Goal: Task Accomplishment & Management: Manage account settings

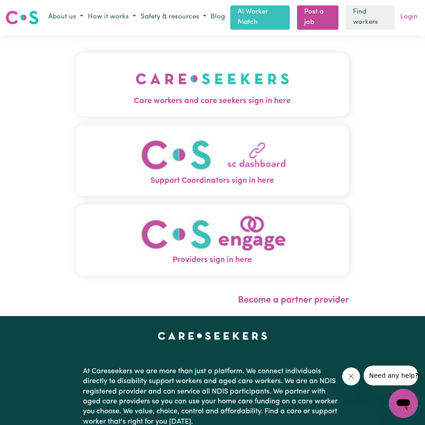
click at [409, 17] on link "Login" at bounding box center [408, 17] width 21 height 14
click at [414, 14] on link "Login" at bounding box center [408, 17] width 21 height 14
click at [249, 101] on span "Care workers and care seekers sign in here" at bounding box center [212, 101] width 273 height 12
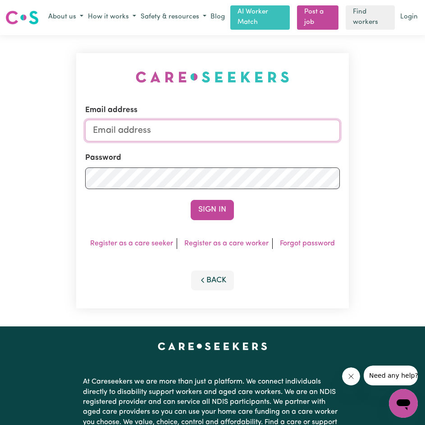
click at [318, 140] on input "Email address" at bounding box center [212, 131] width 254 height 22
type input "[EMAIL_ADDRESS][DOMAIN_NAME]"
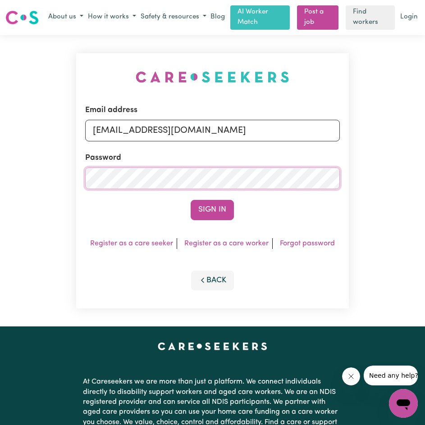
click at [191, 200] on button "Sign In" at bounding box center [212, 210] width 43 height 20
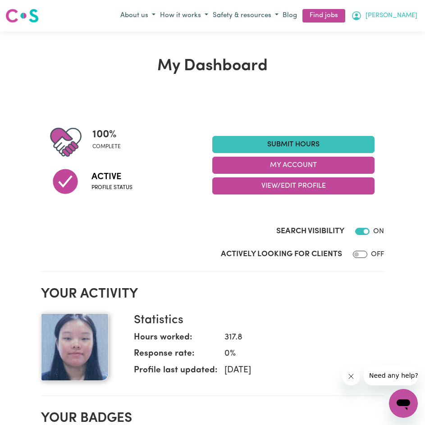
click at [396, 13] on span "[PERSON_NAME]" at bounding box center [391, 16] width 52 height 10
click at [395, 26] on link "My Account" at bounding box center [383, 33] width 71 height 17
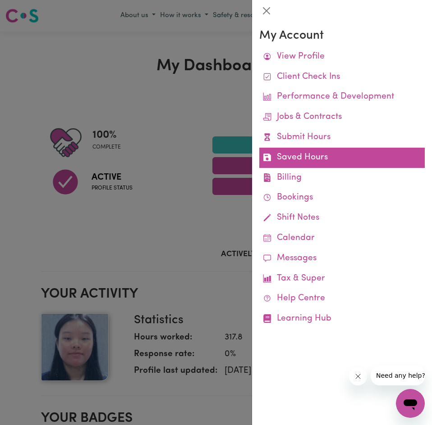
click at [328, 159] on link "Saved Hours" at bounding box center [341, 158] width 165 height 20
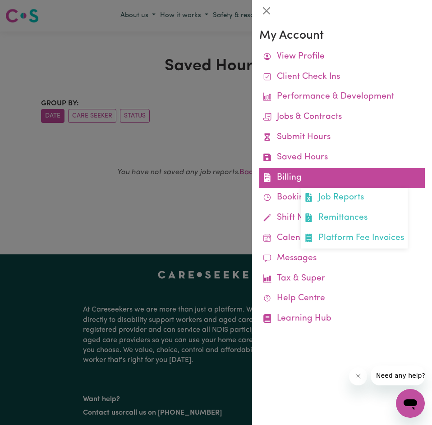
click at [304, 179] on link "Billing Job Reports Remittances Platform Fee Invoices" at bounding box center [341, 178] width 165 height 20
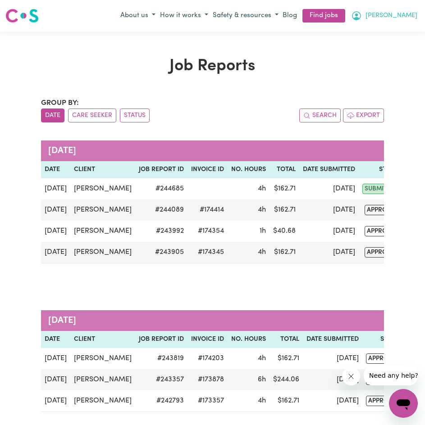
click at [395, 17] on span "[PERSON_NAME]" at bounding box center [391, 16] width 52 height 10
click at [401, 39] on link "My Account" at bounding box center [383, 33] width 71 height 17
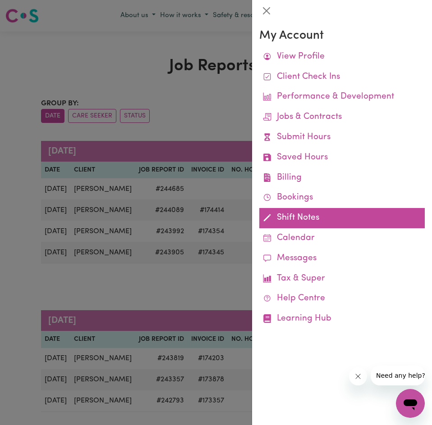
click at [291, 218] on link "Shift Notes" at bounding box center [341, 218] width 165 height 20
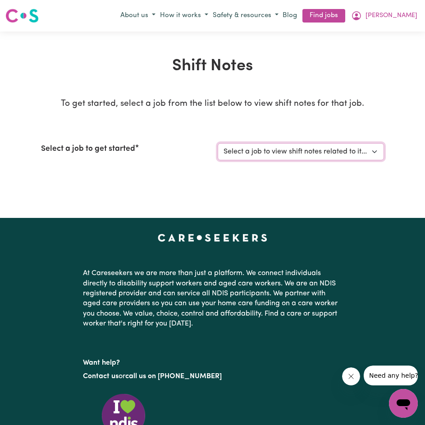
click at [318, 157] on select "Select a job to view shift notes related to it... [[PERSON_NAME]] Disability su…" at bounding box center [301, 151] width 166 height 17
select select "4878"
click at [218, 143] on select "Select a job to view shift notes related to it... [[PERSON_NAME]] Disability su…" at bounding box center [301, 151] width 166 height 17
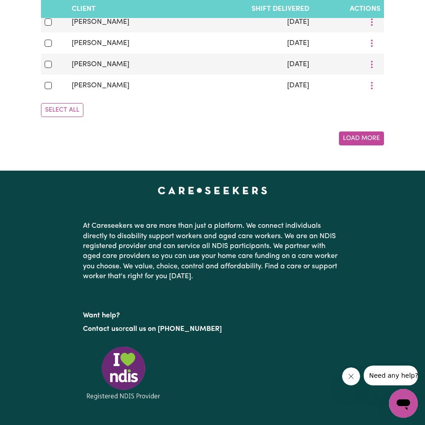
scroll to position [676, 0]
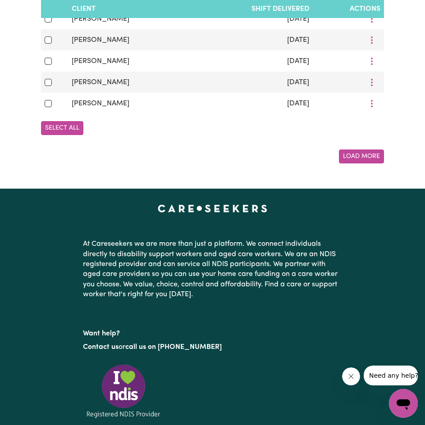
click at [71, 135] on button "Select All" at bounding box center [62, 128] width 42 height 14
checkbox input "true"
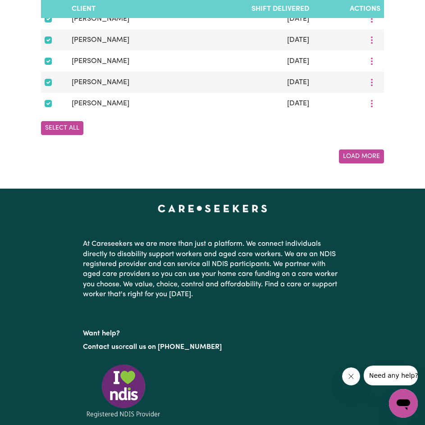
checkbox input "true"
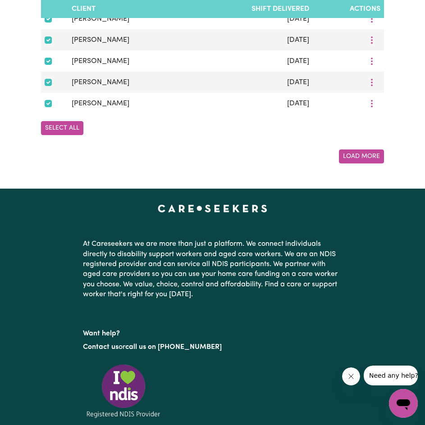
checkbox input "true"
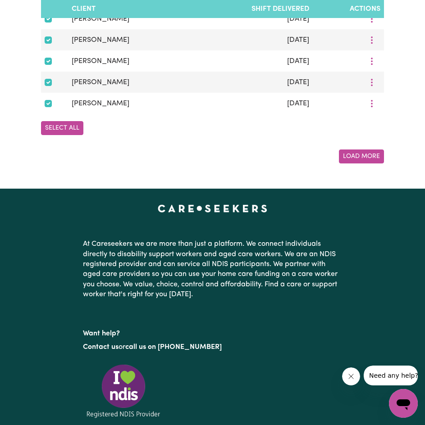
checkbox input "true"
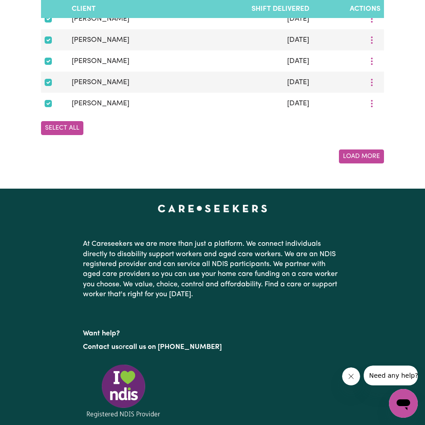
checkbox input "true"
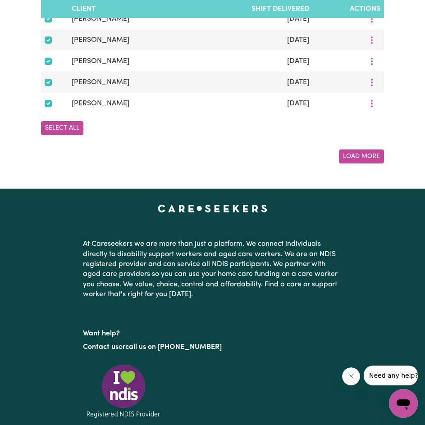
checkbox input "true"
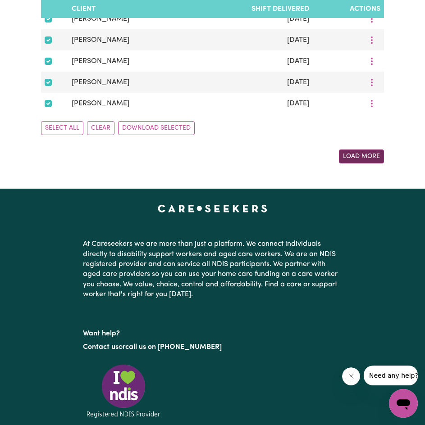
click at [373, 163] on button "Load More" at bounding box center [361, 157] width 45 height 14
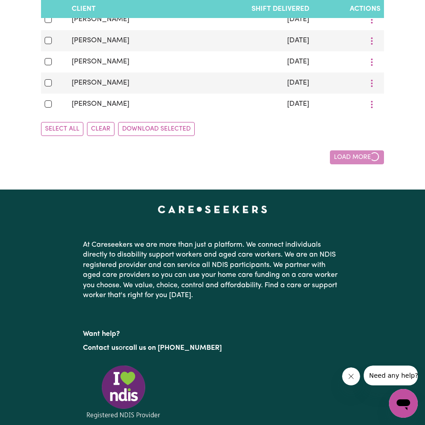
checkbox input "false"
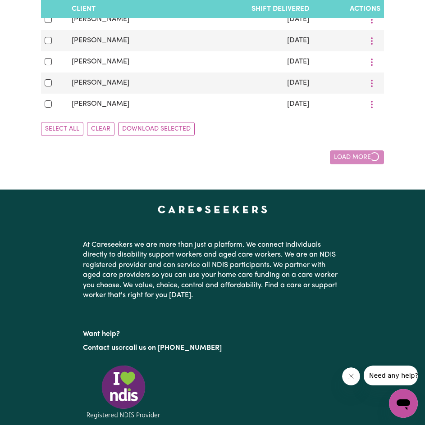
checkbox input "false"
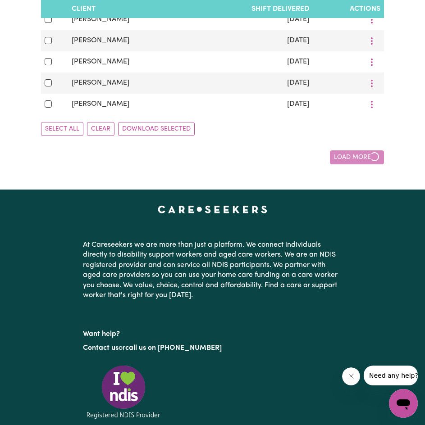
checkbox input "false"
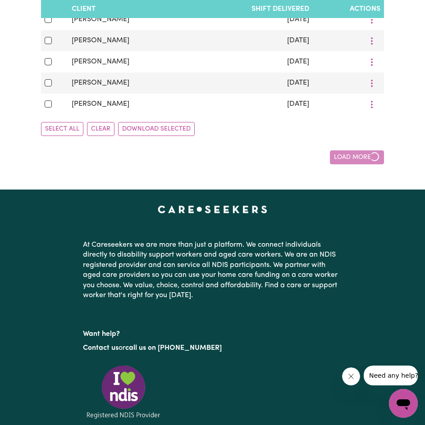
checkbox input "false"
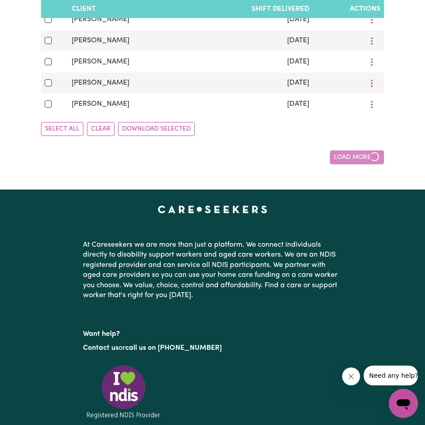
checkbox input "false"
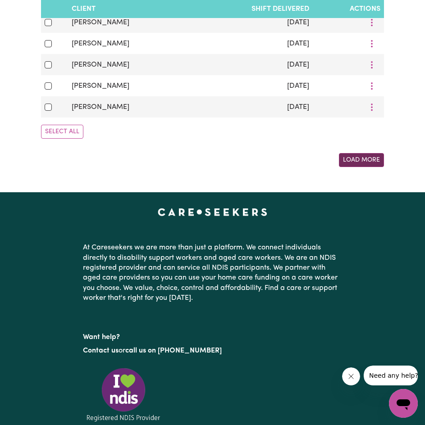
click at [359, 167] on button "Load More" at bounding box center [361, 160] width 45 height 14
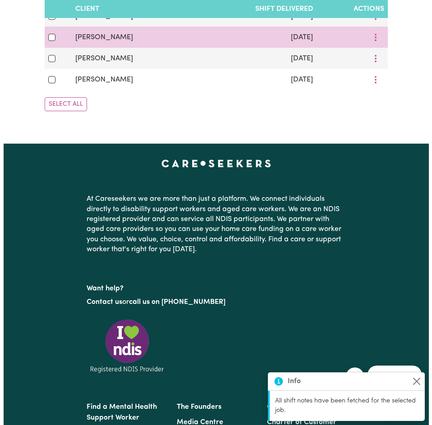
scroll to position [1201, 0]
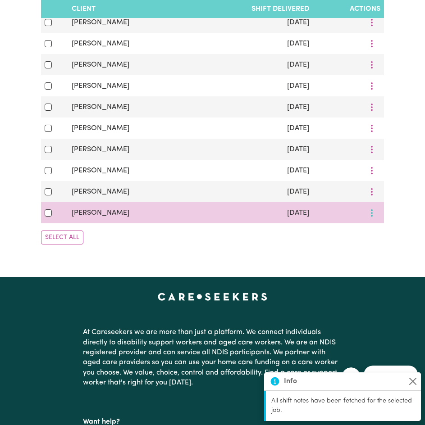
click at [371, 218] on icon "More options" at bounding box center [371, 213] width 9 height 9
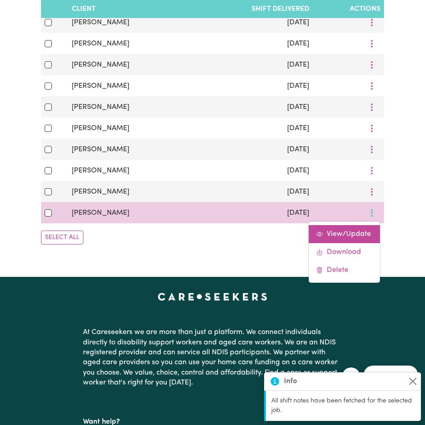
click at [350, 238] on span "View/Update" at bounding box center [349, 234] width 44 height 7
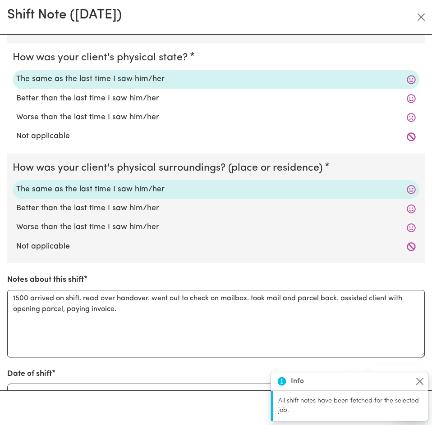
scroll to position [174, 0]
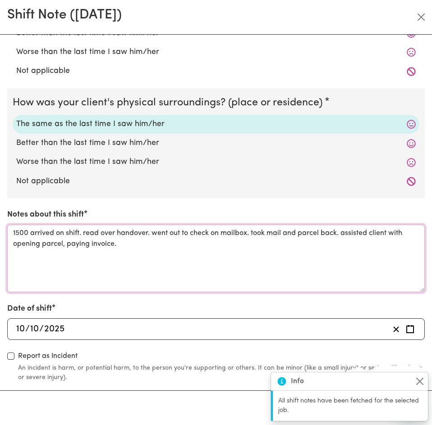
click at [316, 259] on textarea "1500 arrived on shift. read over handover. went out to check on mailbox. took m…" at bounding box center [215, 259] width 417 height 68
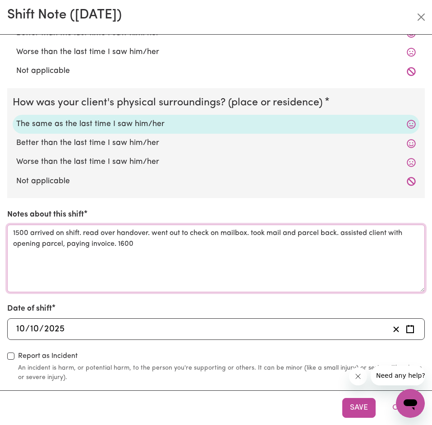
click at [114, 249] on textarea "1500 arrived on shift. read over handover. went out to check on mailbox. took m…" at bounding box center [215, 259] width 417 height 68
click at [106, 242] on textarea "1500 arrived on shift. read over handover. went out to check on mailbox. took m…" at bounding box center [215, 259] width 417 height 68
click at [130, 247] on textarea "1500 arrived on shift. read over handover. went out to check on mailbox. took m…" at bounding box center [215, 259] width 417 height 68
click at [242, 246] on textarea "1500 arrived on shift. read over handover. went out to check on mailbox. took m…" at bounding box center [215, 259] width 417 height 68
click at [335, 246] on textarea "1500 arrived on shift. read over handover. went out to check on mailbox. took m…" at bounding box center [215, 259] width 417 height 68
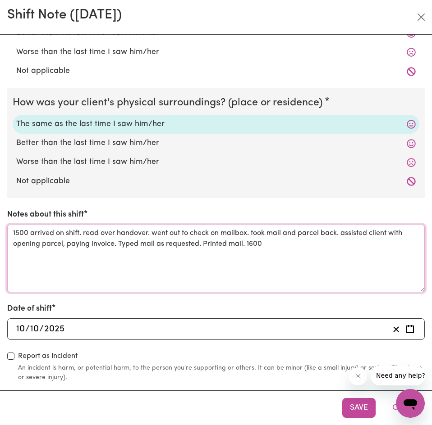
click at [365, 244] on textarea "1500 arrived on shift. read over handover. went out to check on mailbox. took m…" at bounding box center [215, 259] width 417 height 68
click at [257, 234] on textarea "1500 arrived on shift. read over handover. went out to check on mailbox. took m…" at bounding box center [215, 259] width 417 height 68
click at [350, 242] on textarea "1500 arrived on shift. read over handover. went out to check on mailbox. took m…" at bounding box center [215, 259] width 417 height 68
click at [94, 236] on textarea "1500 arrived on shift. read over handover. went out to check on mailbox. took m…" at bounding box center [215, 259] width 417 height 68
click at [113, 244] on textarea "1500 arrived on shift. read over handover. went out to check on mailbox. took m…" at bounding box center [215, 259] width 417 height 68
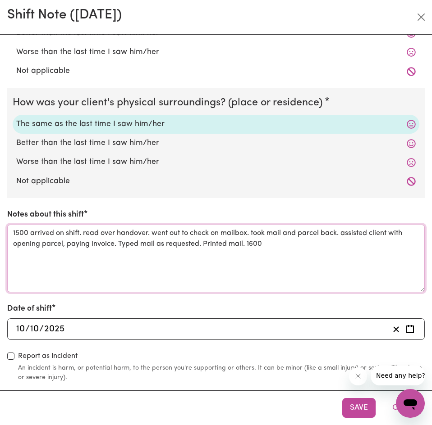
click at [119, 245] on textarea "1500 arrived on shift. read over handover. went out to check on mailbox. took m…" at bounding box center [215, 259] width 417 height 68
click at [268, 245] on textarea "1500 arrived on shift. read over handover. went out to check on mailbox. took m…" at bounding box center [215, 259] width 417 height 68
drag, startPoint x: 286, startPoint y: 236, endPoint x: 252, endPoint y: 234, distance: 34.3
click at [252, 234] on textarea "1500 arrived on shift. read over handover. went out to check on mailbox. took m…" at bounding box center [215, 259] width 417 height 68
click at [280, 235] on textarea "1500 arrived on shift. read over handover. went out to check on mailbox. collec…" at bounding box center [215, 259] width 417 height 68
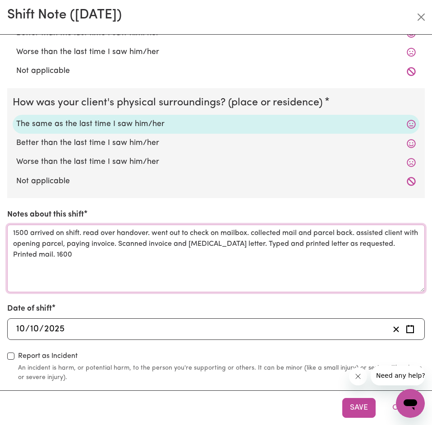
click at [362, 237] on textarea "1500 arrived on shift. read over handover. went out to check on mailbox. collec…" at bounding box center [215, 259] width 417 height 68
click at [273, 242] on textarea "1500 arrived on shift. read over handover. went out to check on mailbox. collec…" at bounding box center [215, 259] width 417 height 68
click at [321, 241] on textarea "1500 arrived on shift. read over handover. went out to check on mailbox. collec…" at bounding box center [215, 259] width 417 height 68
click at [360, 244] on textarea "1500 arrived on shift. read over handover. went out to check on mailbox. collec…" at bounding box center [215, 259] width 417 height 68
click at [387, 247] on textarea "1500 arrived on shift. read over handover. went out to check on mailbox. collec…" at bounding box center [215, 259] width 417 height 68
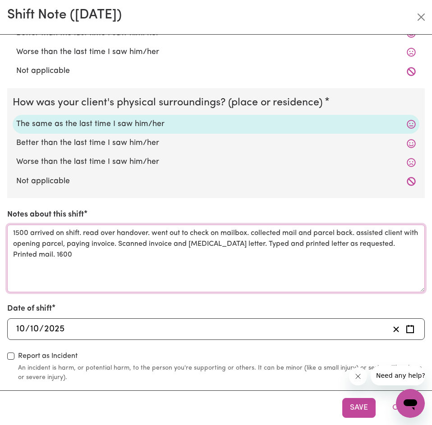
click at [392, 246] on textarea "1500 arrived on shift. read over handover. went out to check on mailbox. collec…" at bounding box center [215, 259] width 417 height 68
click at [134, 244] on textarea "1500 arrived on shift. read over handover. went out to check on mailbox. collec…" at bounding box center [215, 259] width 417 height 68
click at [207, 251] on textarea "1500 arrived on shift. read over handover. went out to check on mailbox. collec…" at bounding box center [215, 259] width 417 height 68
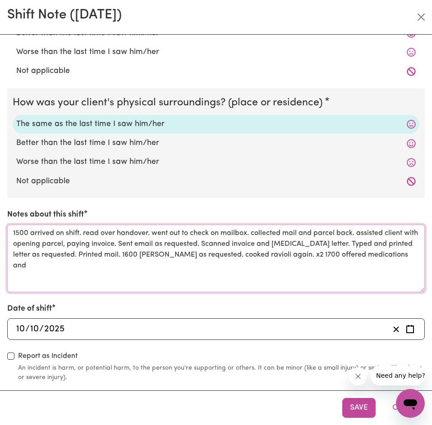
click at [204, 240] on textarea "1500 arrived on shift. read over handover. went out to check on mailbox. collec…" at bounding box center [215, 259] width 417 height 68
click at [218, 247] on textarea "1500 arrived on shift. read over handover. went out to check on mailbox. collec…" at bounding box center [215, 259] width 417 height 68
click at [346, 243] on textarea "1500 arrived on shift. read over handover. went out to check on mailbox. collec…" at bounding box center [215, 259] width 417 height 68
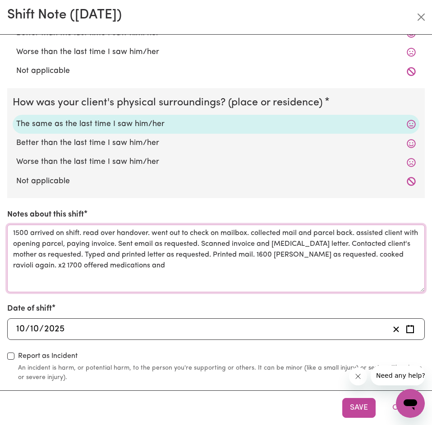
click at [363, 264] on textarea "1500 arrived on shift. read over handover. went out to check on mailbox. collec…" at bounding box center [215, 259] width 417 height 68
click at [262, 253] on textarea "1500 arrived on shift. read over handover. went out to check on mailbox. collec…" at bounding box center [215, 259] width 417 height 68
click at [165, 246] on textarea "1500 arrived on shift. read over handover. went out to check on mailbox. collec…" at bounding box center [215, 259] width 417 height 68
click at [82, 256] on textarea "1500 arrived on shift. read over handover. went out to check on mailbox. collec…" at bounding box center [215, 259] width 417 height 68
drag, startPoint x: 249, startPoint y: 247, endPoint x: 262, endPoint y: 250, distance: 13.4
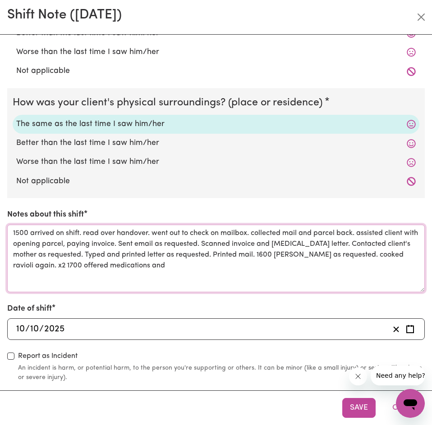
click at [250, 247] on textarea "1500 arrived on shift. read over handover. went out to check on mailbox. collec…" at bounding box center [215, 259] width 417 height 68
click at [292, 265] on textarea "1500 arrived on shift. read over handover. went out to check on mailbox. collec…" at bounding box center [215, 259] width 417 height 68
click at [67, 267] on textarea "1500 arrived on shift. read over handover. went out to check on mailbox. collec…" at bounding box center [215, 259] width 417 height 68
click at [402, 253] on textarea "1500 arrived on shift. read over handover. went out to check on mailbox. collec…" at bounding box center [215, 259] width 417 height 68
click at [215, 267] on textarea "1500 arrived on shift. read over handover. went out to check on mailbox. collec…" at bounding box center [215, 259] width 417 height 68
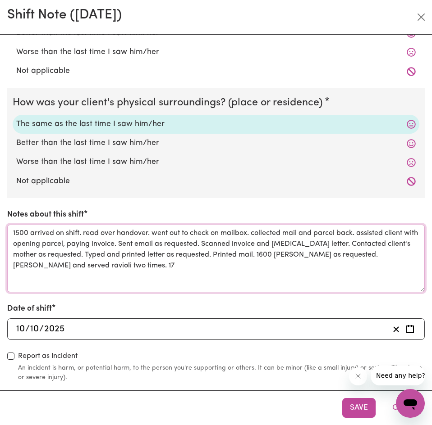
click at [366, 251] on textarea "1500 arrived on shift. read over handover. went out to check on mailbox. collec…" at bounding box center [215, 259] width 417 height 68
drag, startPoint x: 60, startPoint y: 265, endPoint x: 110, endPoint y: 270, distance: 50.7
click at [110, 270] on textarea "1500 arrived on shift. read over handover. went out to check on mailbox. collec…" at bounding box center [215, 259] width 417 height 68
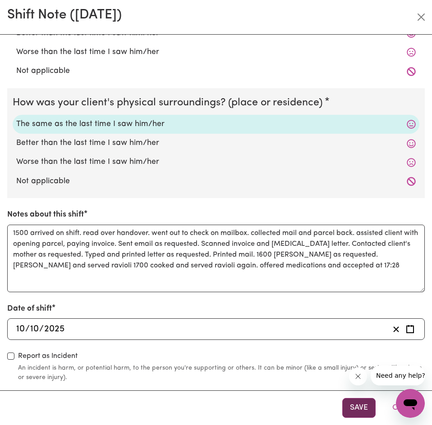
click at [355, 398] on button "Save" at bounding box center [358, 408] width 33 height 20
click at [253, 304] on div "Date of shift [DATE] [DATE]" at bounding box center [215, 321] width 417 height 37
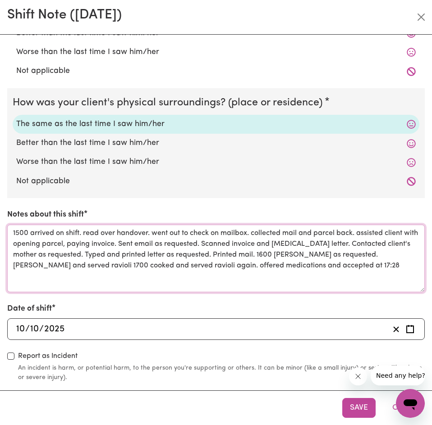
click at [357, 263] on textarea "1500 arrived on shift. read over handover. went out to check on mailbox. collec…" at bounding box center [215, 259] width 417 height 68
click at [327, 268] on textarea "1500 arrived on shift. read over handover. went out to check on mailbox. collec…" at bounding box center [215, 259] width 417 height 68
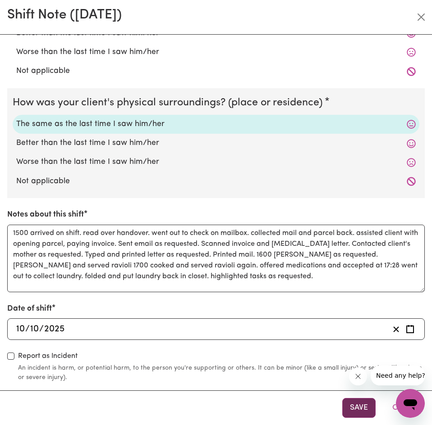
click at [362, 398] on button "Save" at bounding box center [358, 408] width 33 height 20
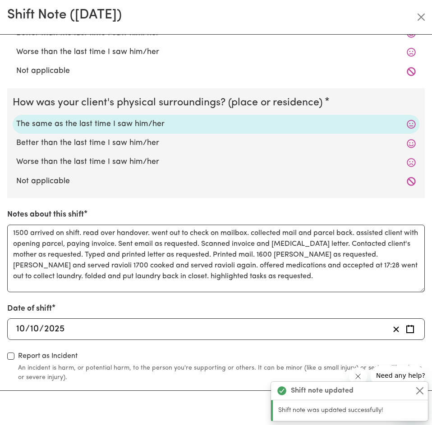
click at [341, 302] on div "How was your client's mental state? The same as the last time I saw him/her Bet…" at bounding box center [215, 125] width 417 height 514
click at [306, 285] on textarea "1500 arrived on shift. read over handover. went out to check on mailbox. collec…" at bounding box center [215, 259] width 417 height 68
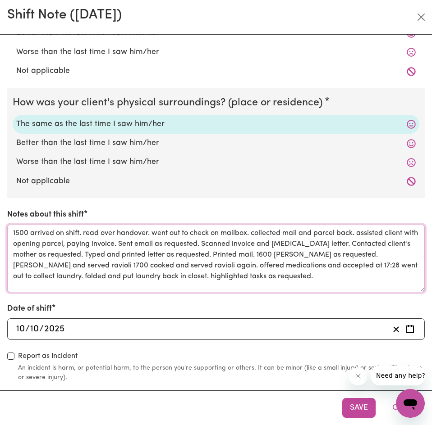
drag, startPoint x: 204, startPoint y: 276, endPoint x: 224, endPoint y: 272, distance: 20.7
click at [224, 272] on textarea "1500 arrived on shift. read over handover. went out to check on mailbox. collec…" at bounding box center [215, 259] width 417 height 68
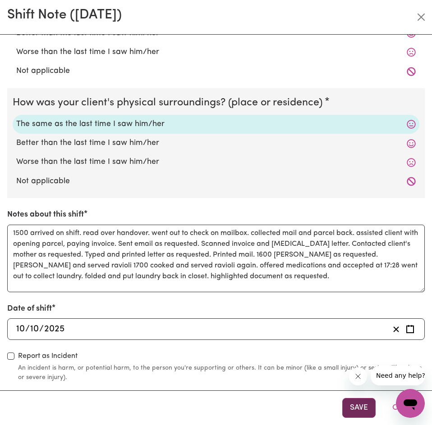
click at [350, 403] on button "Save" at bounding box center [358, 408] width 33 height 20
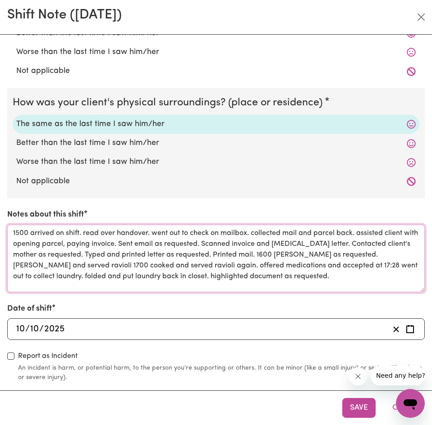
click at [298, 281] on textarea "1500 arrived on shift. read over handover. went out to check on mailbox. collec…" at bounding box center [215, 259] width 417 height 68
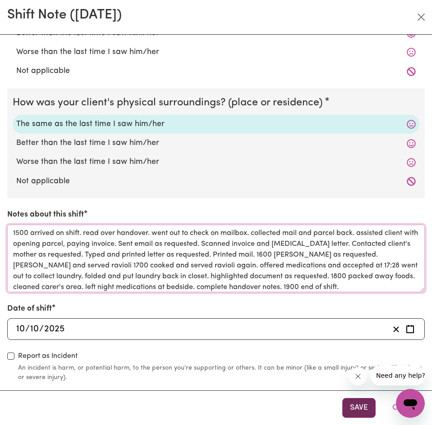
type textarea "1500 arrived on shift. read over handover. went out to check on mailbox. collec…"
click at [367, 404] on button "Save" at bounding box center [358, 408] width 33 height 20
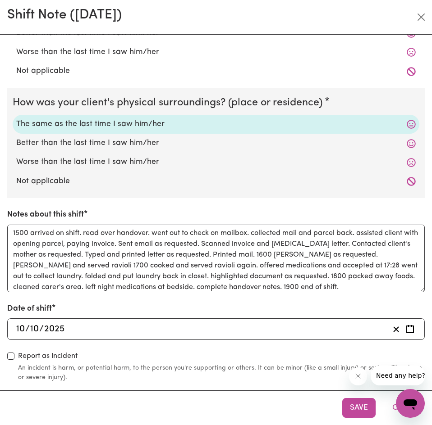
click at [136, 207] on div "How was your client's mental state? The same as the last time I saw him/her Bet…" at bounding box center [215, 125] width 417 height 514
click at [358, 408] on button "Save" at bounding box center [358, 408] width 33 height 20
click at [120, 256] on textarea "1500 arrived on shift. read over handover. went out to check on mailbox. collec…" at bounding box center [215, 259] width 417 height 68
click at [393, 255] on textarea "1500 arrived on shift. read over handover. went out to check on mailbox. collec…" at bounding box center [215, 259] width 417 height 68
drag, startPoint x: 31, startPoint y: 235, endPoint x: 256, endPoint y: 253, distance: 225.5
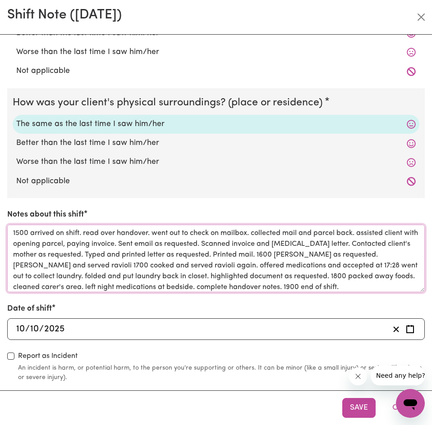
click at [256, 253] on textarea "1500 arrived on shift. read over handover. went out to check on mailbox. collec…" at bounding box center [215, 259] width 417 height 68
click at [381, 245] on textarea "1500 arrived on shift. read over handover. went out to check on mailbox. collec…" at bounding box center [215, 259] width 417 height 68
drag, startPoint x: 274, startPoint y: 255, endPoint x: 74, endPoint y: 270, distance: 200.5
click at [74, 270] on textarea "1500 arrived on shift. read over handover. went out to check on mailbox. collec…" at bounding box center [215, 259] width 417 height 68
drag, startPoint x: 357, startPoint y: 266, endPoint x: 324, endPoint y: 266, distance: 32.9
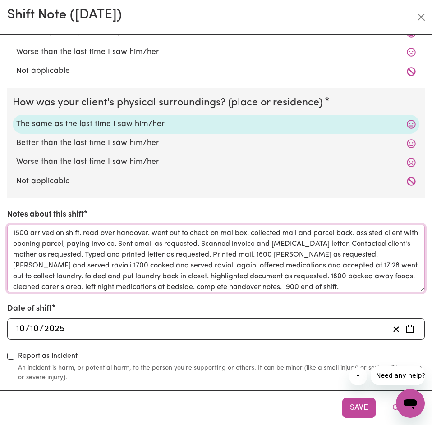
click at [357, 266] on textarea "1500 arrived on shift. read over handover. went out to check on mailbox. collec…" at bounding box center [215, 259] width 417 height 68
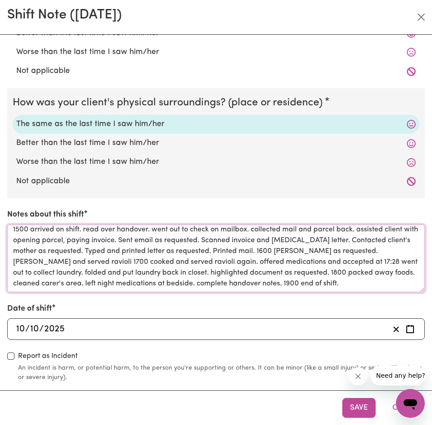
drag, startPoint x: 90, startPoint y: 266, endPoint x: 287, endPoint y: 273, distance: 197.4
click at [287, 273] on textarea "1500 arrived on shift. read over handover. went out to check on mailbox. collec…" at bounding box center [215, 259] width 417 height 68
click at [377, 279] on textarea "1500 arrived on shift. read over handover. went out to check on mailbox. collec…" at bounding box center [215, 259] width 417 height 68
drag, startPoint x: 306, startPoint y: 273, endPoint x: 255, endPoint y: 285, distance: 52.4
click at [255, 285] on textarea "1500 arrived on shift. read over handover. went out to check on mailbox. collec…" at bounding box center [215, 259] width 417 height 68
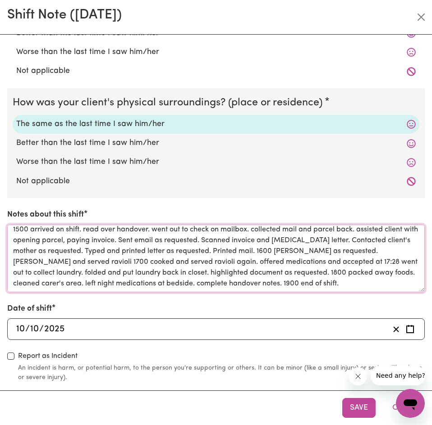
click at [363, 282] on textarea "1500 arrived on shift. read over handover. went out to check on mailbox. collec…" at bounding box center [215, 259] width 417 height 68
drag, startPoint x: 273, startPoint y: 285, endPoint x: 316, endPoint y: 285, distance: 43.2
click at [316, 285] on textarea "1500 arrived on shift. read over handover. went out to check on mailbox. collec…" at bounding box center [215, 259] width 417 height 68
click at [368, 301] on div "How was your client's mental state? The same as the last time I saw him/her Bet…" at bounding box center [215, 125] width 417 height 514
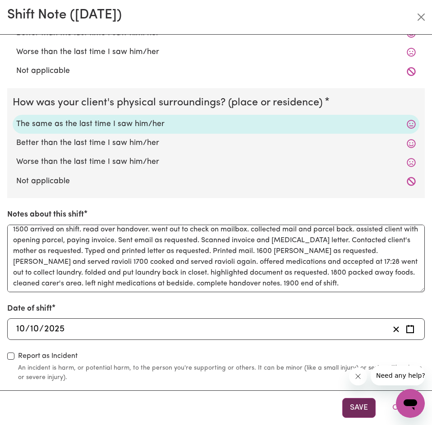
click at [363, 404] on button "Save" at bounding box center [358, 408] width 33 height 20
